Goal: Transaction & Acquisition: Purchase product/service

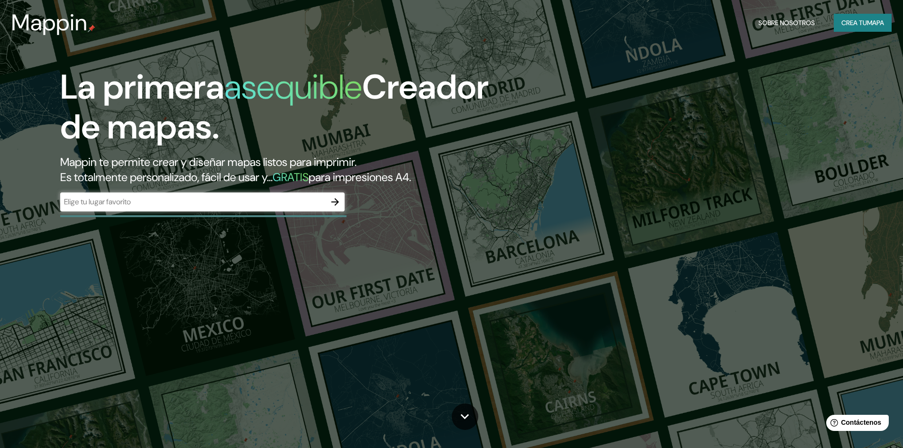
click at [139, 241] on div "La primera asequible Creador de mapas. Mappin te permite crear y diseñar mapas …" at bounding box center [451, 224] width 903 height 448
click at [200, 199] on input "text" at bounding box center [192, 201] width 265 height 11
paste input "GHJM+X3, Cañaveral, Provincia de Coclé"
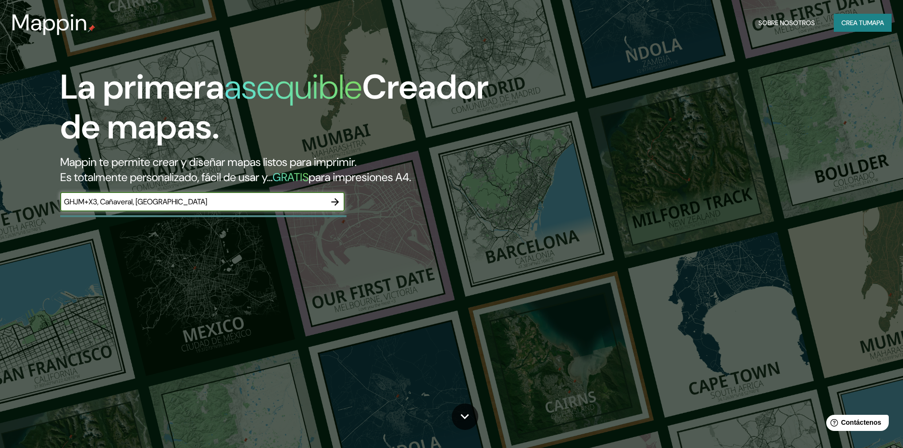
type input "GHJM+X3, Cañaveral, Provincia de Coclé"
click at [334, 199] on icon "button" at bounding box center [334, 201] width 11 height 11
click at [118, 200] on input "text" at bounding box center [192, 201] width 265 height 11
paste input "Panama,penonome,cañaveral,villa de santa maria"
type input "Panama,penonome,cañaveral,villa de santa maria"
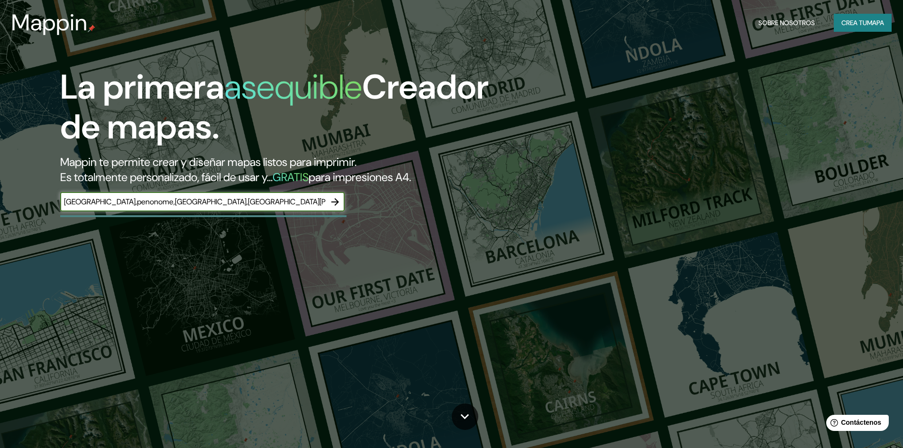
click at [337, 201] on icon "button" at bounding box center [335, 202] width 8 height 8
click at [154, 202] on input "text" at bounding box center [192, 201] width 265 height 11
type input "Panama,penonome"
click at [339, 203] on icon "button" at bounding box center [334, 201] width 11 height 11
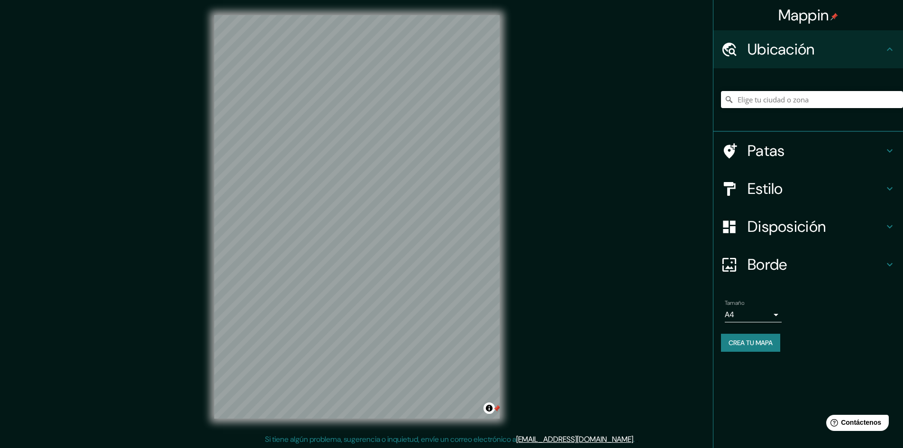
click at [779, 100] on input "Elige tu ciudad o zona" at bounding box center [812, 99] width 182 height 17
click at [770, 103] on input "Elige tu ciudad o zona" at bounding box center [812, 99] width 182 height 17
paste input "GJG8+XVW, Via a La Pintada, Penonomé, Provincia de Coclé"
type input "La Pintada, Provincia de Coclé, Panamá"
click at [210, 118] on div "© Mapbox © OpenStreetMap Improve this map" at bounding box center [357, 217] width 316 height 434
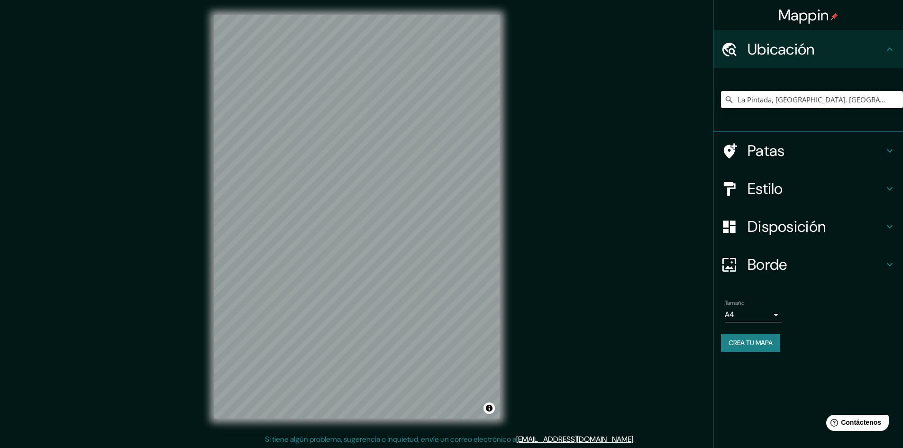
click at [871, 144] on h4 "Patas" at bounding box center [815, 150] width 136 height 19
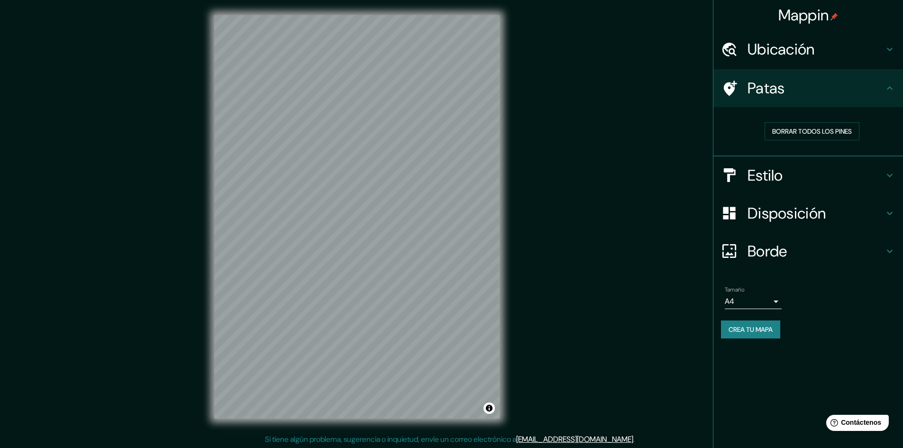
click at [882, 91] on h4 "Patas" at bounding box center [815, 88] width 136 height 19
click at [885, 89] on icon at bounding box center [889, 87] width 11 height 11
click at [771, 50] on font "Ubicación" at bounding box center [780, 49] width 67 height 20
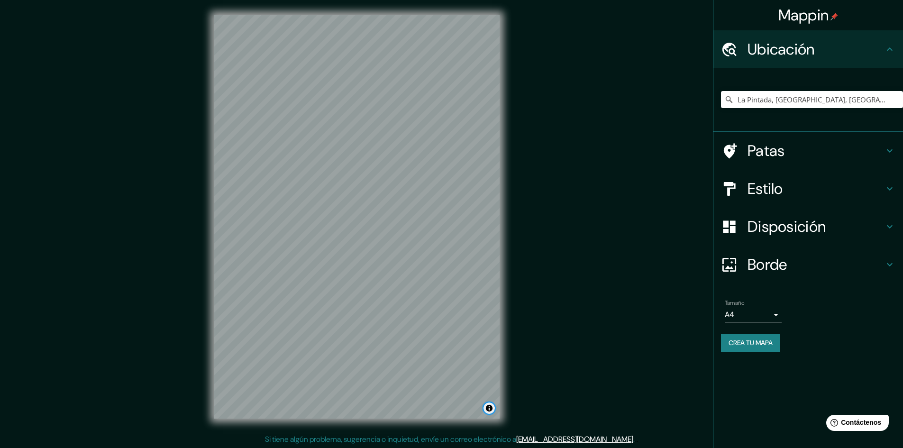
click at [489, 409] on button "Activar o desactivar atribución" at bounding box center [488, 407] width 11 height 11
click at [537, 382] on div "Mappin Ubicación La Pintada, Provincia de Coclé, Panamá La Pintada Provincia de…" at bounding box center [451, 224] width 903 height 449
click at [785, 156] on h4 "Patas" at bounding box center [815, 150] width 136 height 19
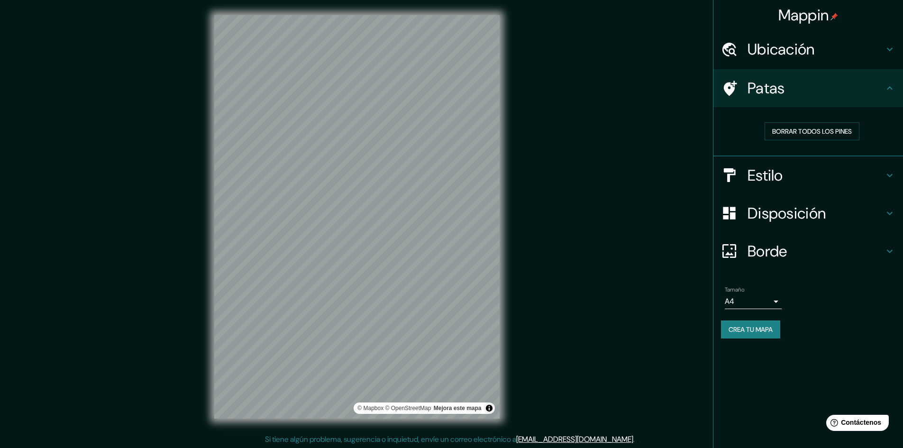
click at [768, 86] on font "Patas" at bounding box center [765, 88] width 37 height 20
drag, startPoint x: 387, startPoint y: 311, endPoint x: 391, endPoint y: 290, distance: 21.8
click at [391, 290] on div at bounding box center [391, 289] width 8 height 8
click at [779, 130] on font "Borrar todos los pines" at bounding box center [812, 131] width 80 height 9
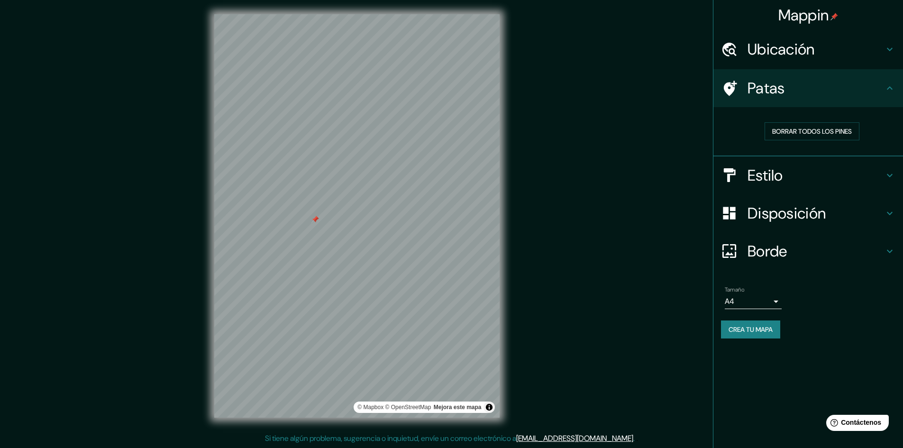
click at [849, 307] on div "Tamaño A4 single" at bounding box center [808, 297] width 174 height 30
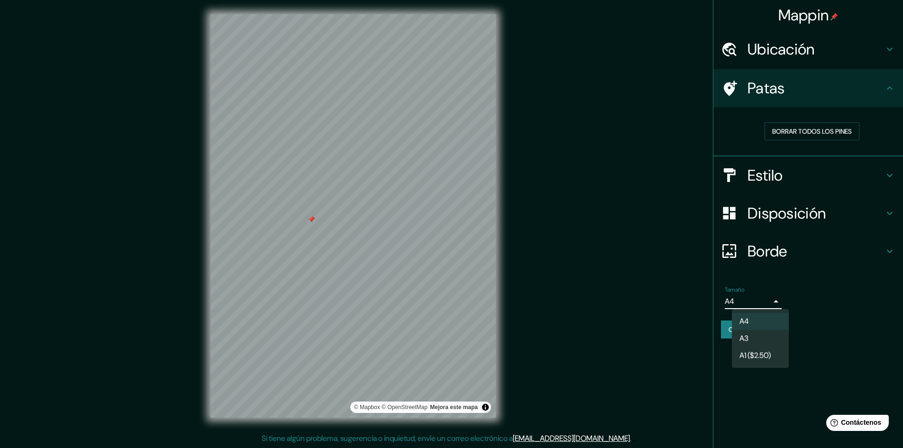
click at [769, 303] on body "Mappin Ubicación La Pintada, Provincia de Coclé, Panamá La Pintada Provincia de…" at bounding box center [451, 223] width 903 height 448
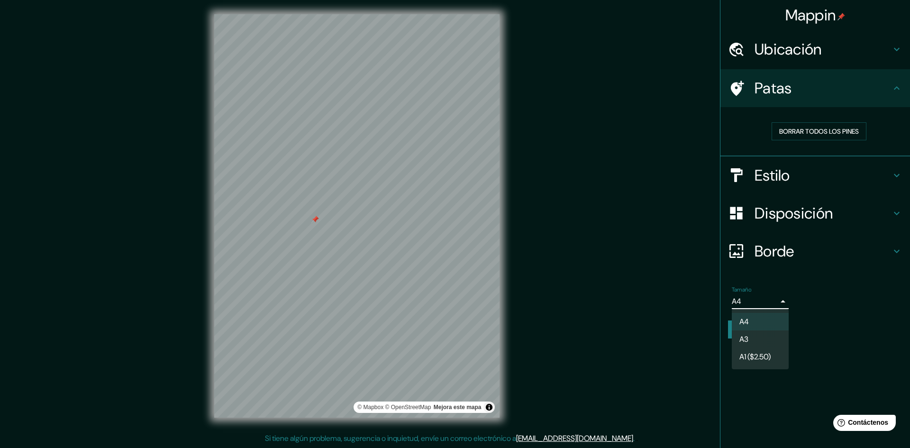
click at [775, 301] on div at bounding box center [455, 224] width 910 height 448
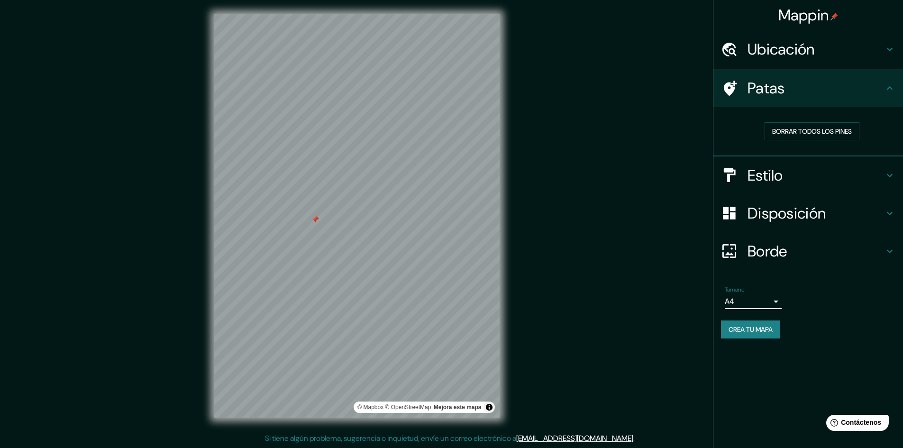
click at [801, 279] on li "Tamaño A4 single Crea tu mapa" at bounding box center [808, 314] width 190 height 71
click at [763, 176] on font "Estilo" at bounding box center [765, 175] width 36 height 20
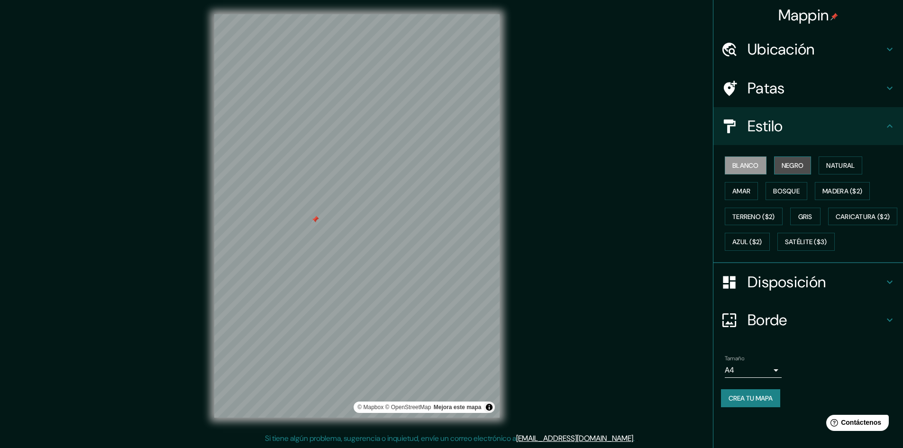
click at [790, 166] on font "Negro" at bounding box center [793, 165] width 22 height 9
click at [832, 163] on font "Natural" at bounding box center [840, 165] width 28 height 9
click at [785, 190] on font "Bosque" at bounding box center [786, 191] width 27 height 9
click at [830, 170] on font "Natural" at bounding box center [840, 165] width 28 height 9
click at [778, 122] on font "Estilo" at bounding box center [765, 126] width 36 height 20
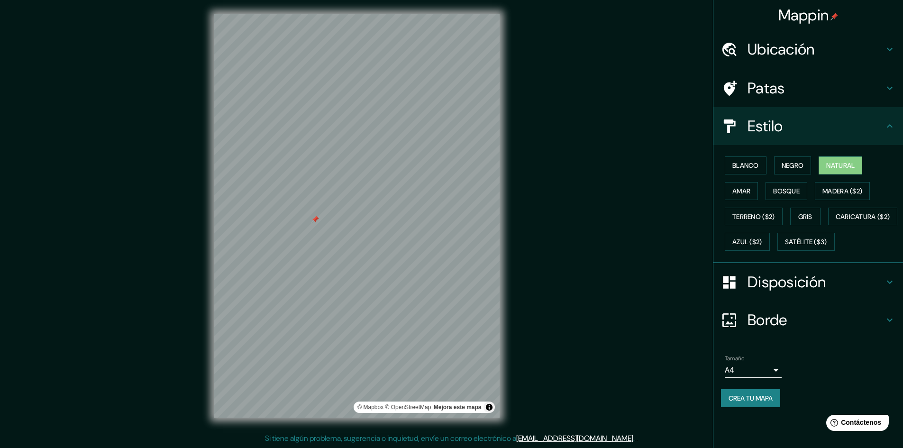
click at [779, 292] on font "Disposición" at bounding box center [786, 282] width 78 height 20
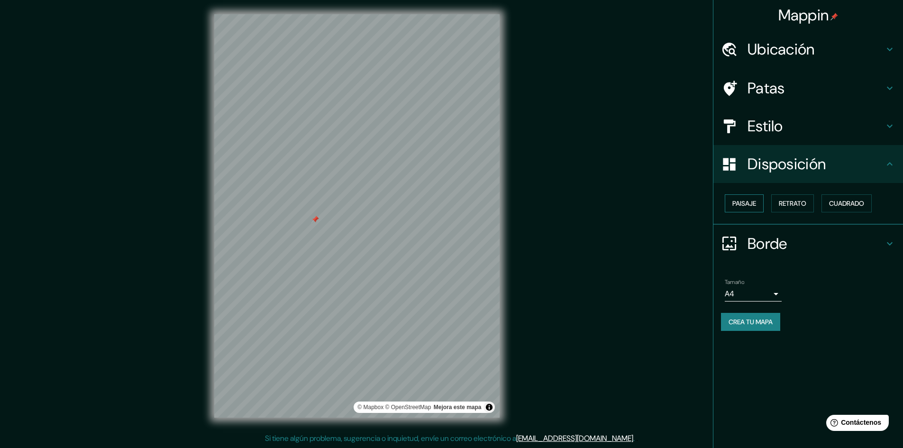
click at [751, 200] on font "Paisaje" at bounding box center [744, 203] width 24 height 9
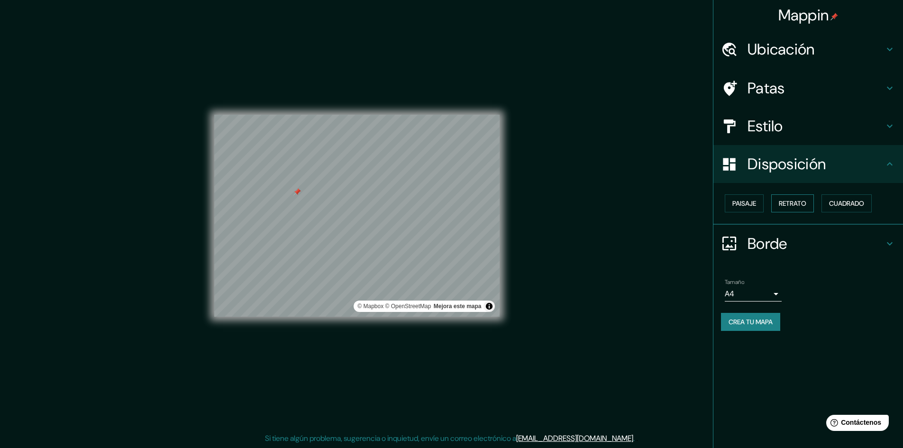
click at [793, 206] on font "Retrato" at bounding box center [792, 203] width 27 height 9
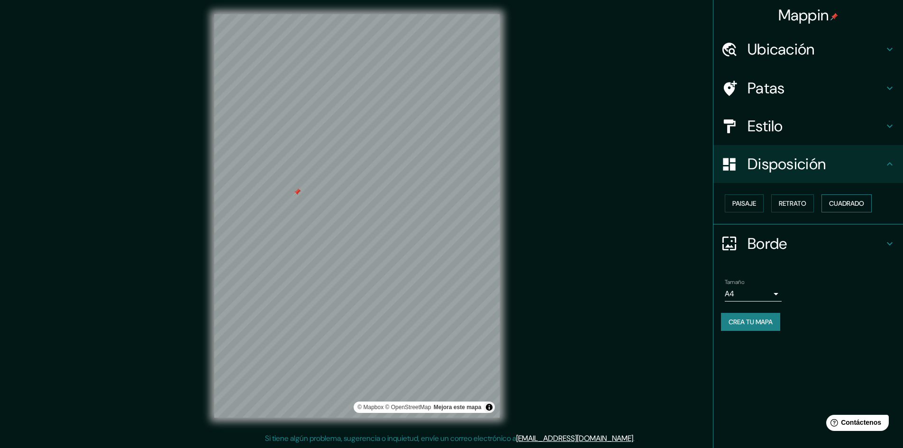
click at [842, 203] on font "Cuadrado" at bounding box center [846, 203] width 35 height 9
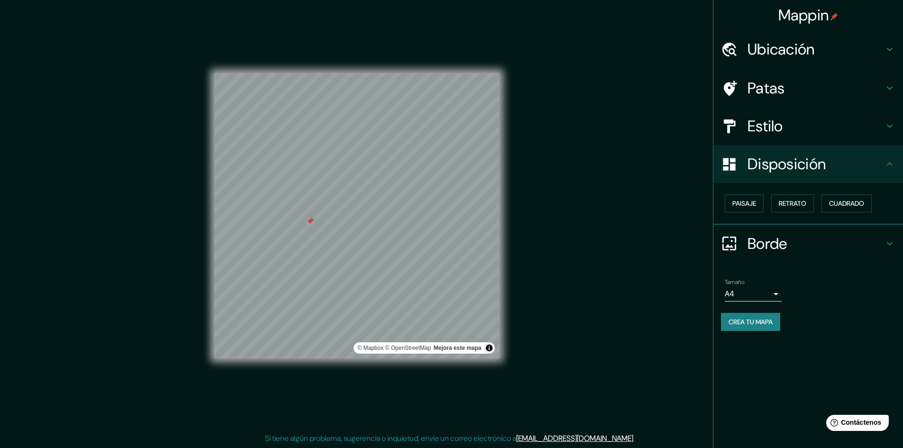
click at [742, 319] on font "Crea tu mapa" at bounding box center [750, 322] width 44 height 9
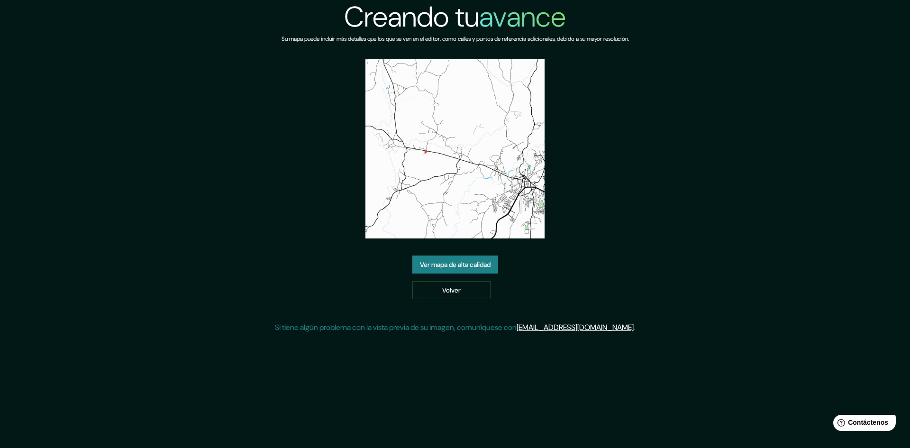
click at [427, 191] on img at bounding box center [454, 148] width 179 height 179
